Goal: Task Accomplishment & Management: Manage account settings

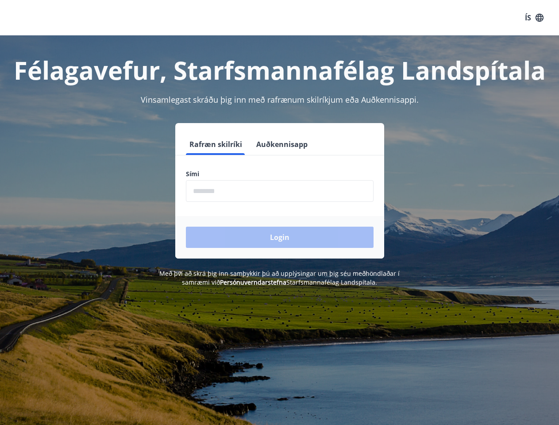
click at [279, 212] on form "Rafræn skilríki Auðkennisapp Sími ​ Login" at bounding box center [279, 196] width 209 height 125
click at [534, 18] on button "ÍS" at bounding box center [534, 18] width 28 height 16
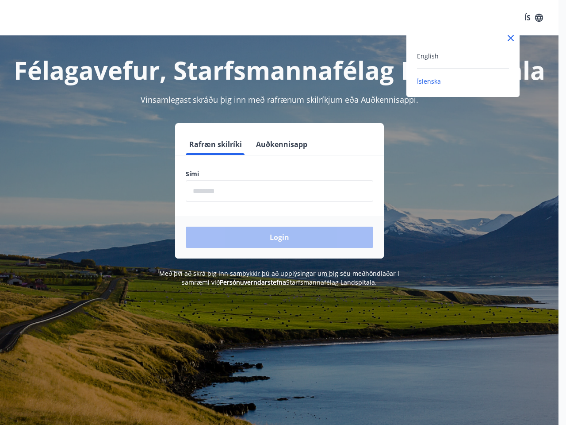
click at [215, 144] on div at bounding box center [283, 212] width 566 height 425
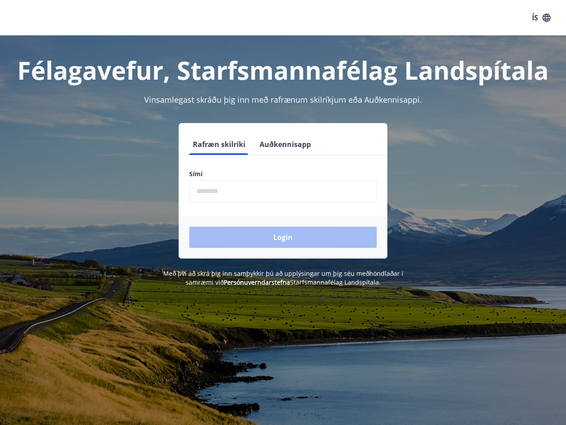
click at [281, 144] on button "Auðkennisapp" at bounding box center [285, 144] width 58 height 21
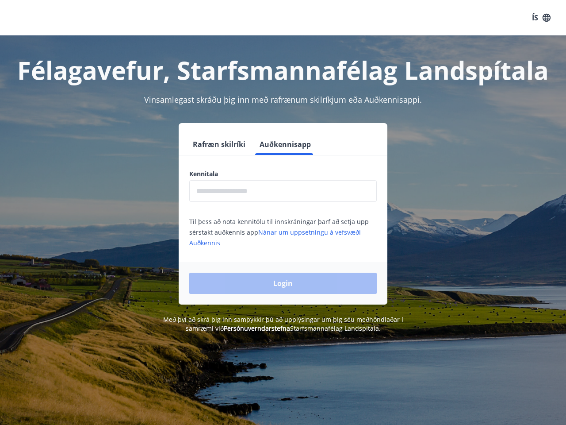
click at [280, 191] on input "text" at bounding box center [283, 191] width 188 height 22
